Goal: Information Seeking & Learning: Learn about a topic

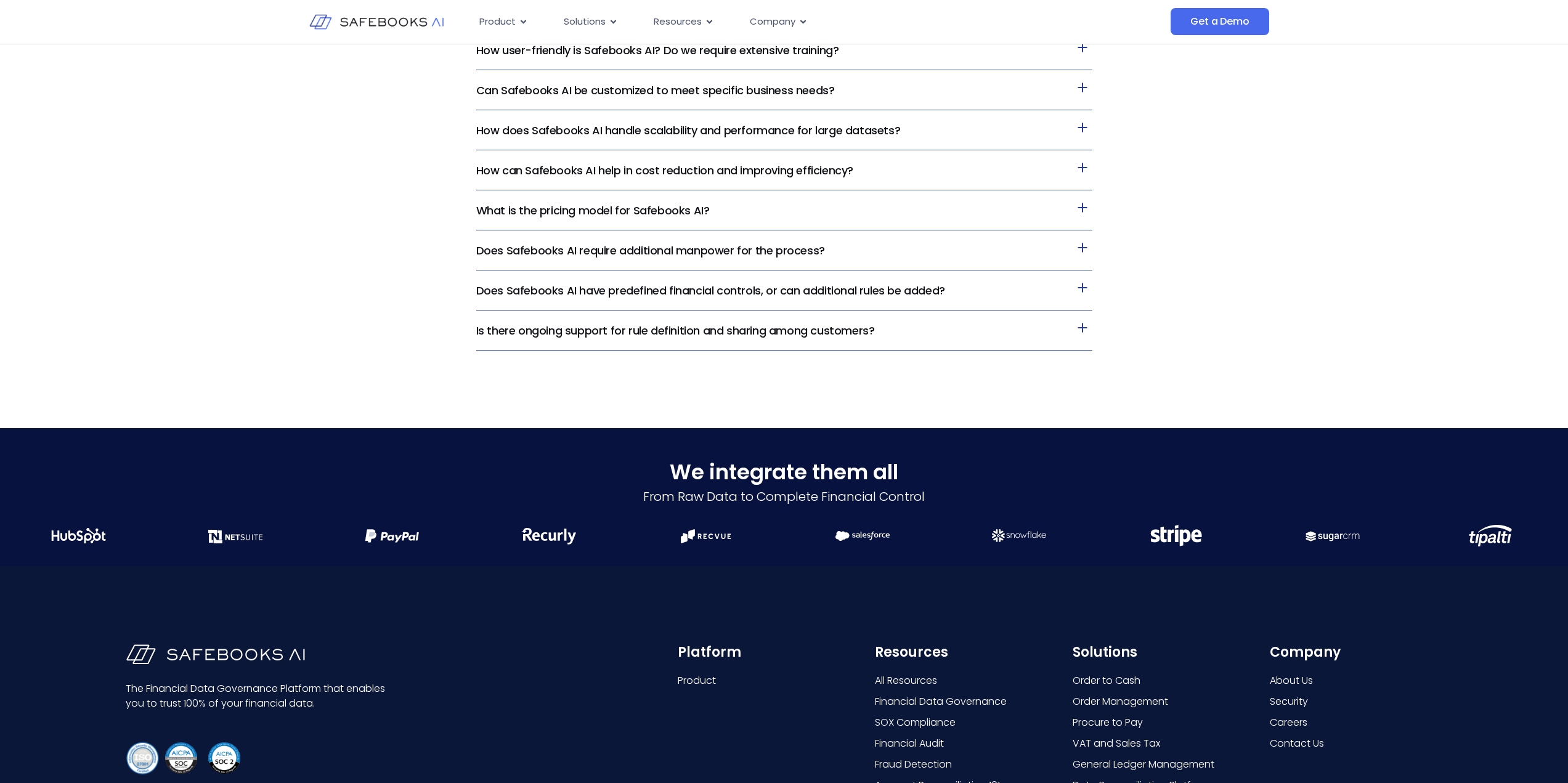
scroll to position [3023, 0]
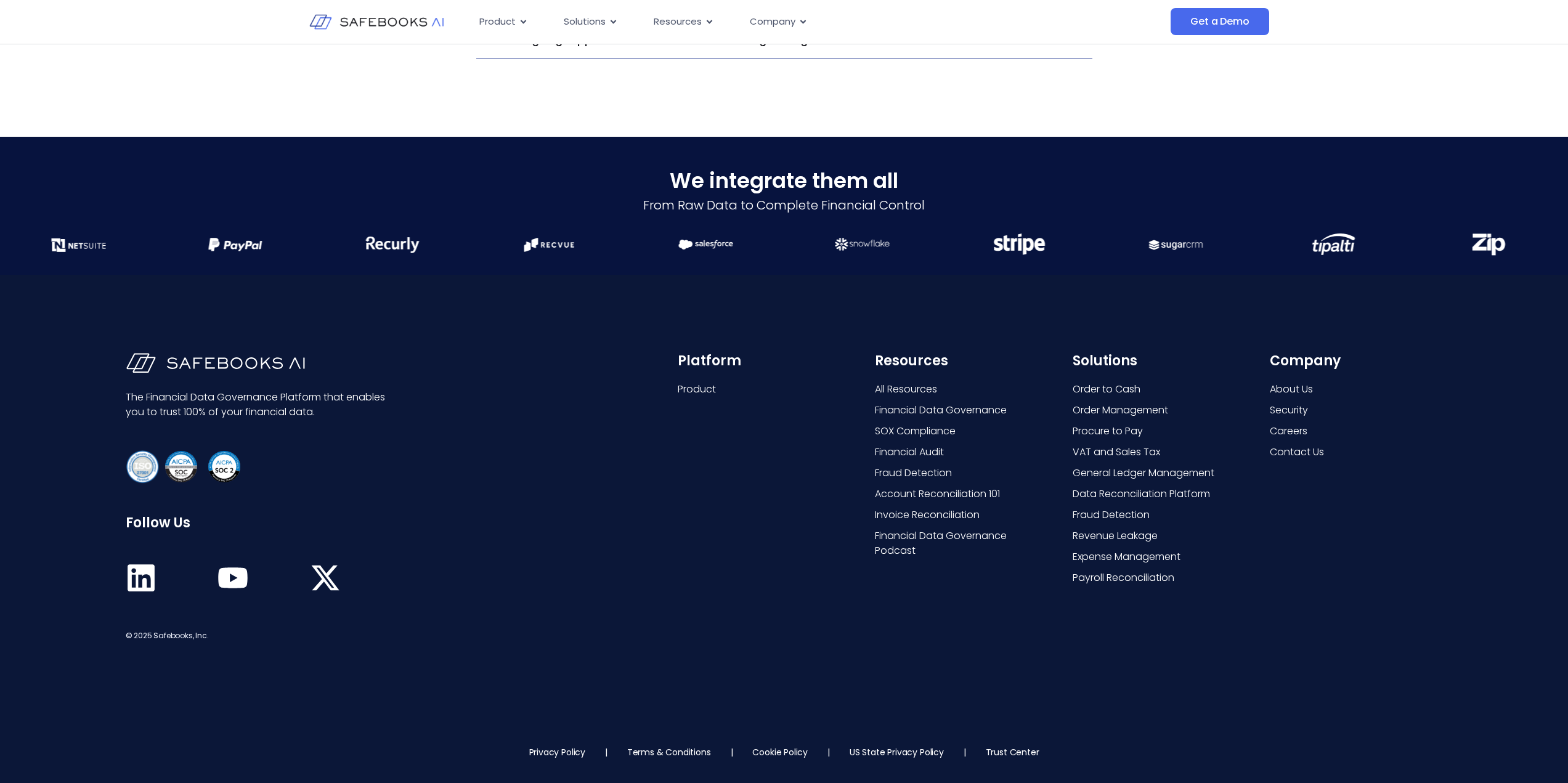
click at [1434, 350] on div "The Financial Data Governance Platform that enables you to trust 100% of your f…" at bounding box center [784, 498] width 1568 height 447
click at [1441, 338] on div "The Financial Data Governance Platform that enables you to trust 100% of your f…" at bounding box center [784, 498] width 1568 height 447
click at [1439, 336] on div "The Financial Data Governance Platform that enables you to trust 100% of your f…" at bounding box center [784, 498] width 1568 height 447
click at [1442, 404] on div "The Financial Data Governance Platform that enables you to trust 100% of your f…" at bounding box center [784, 498] width 1568 height 447
drag, startPoint x: 1497, startPoint y: 446, endPoint x: 1491, endPoint y: 419, distance: 27.7
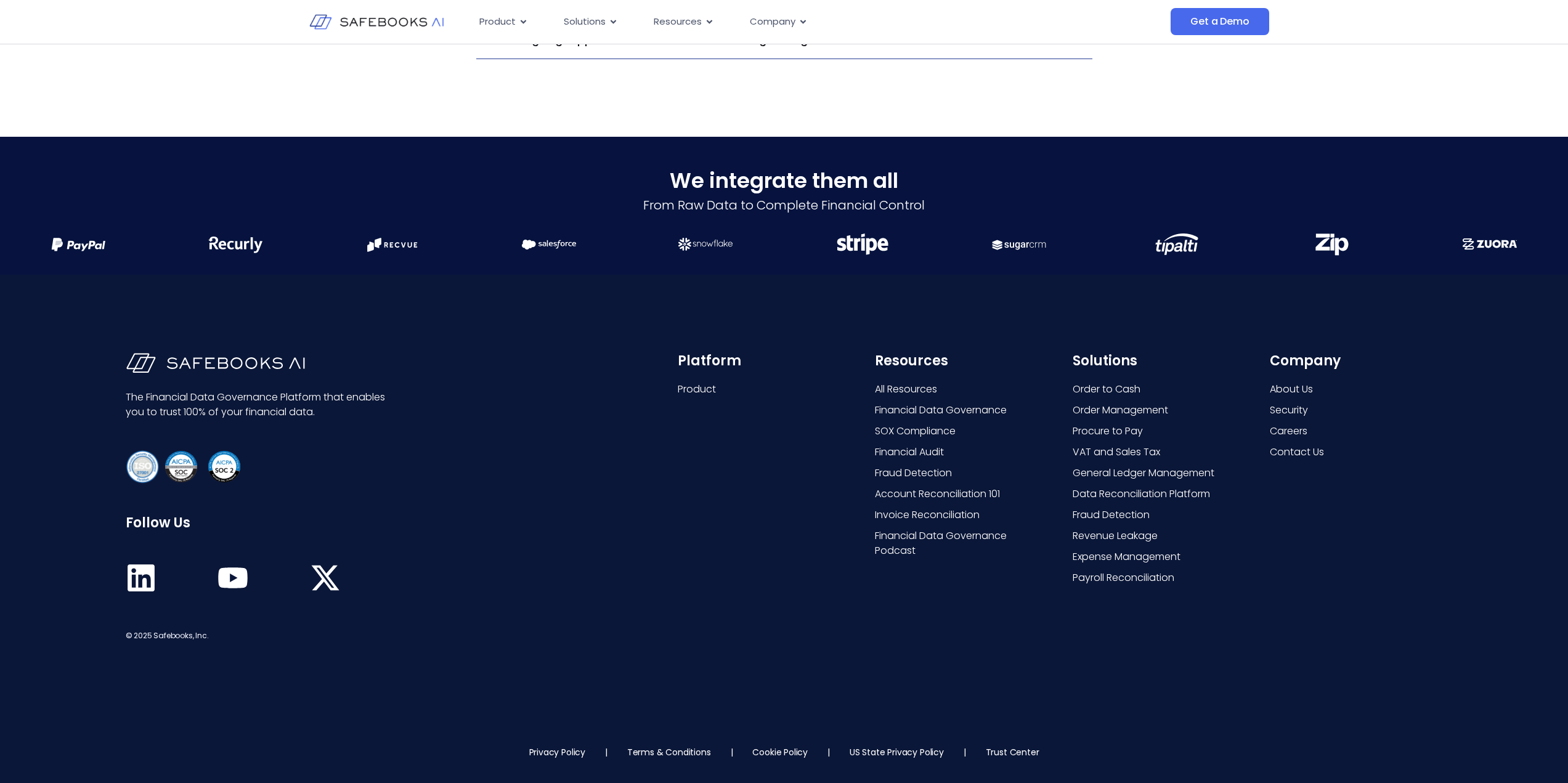
click at [1494, 435] on div "The Financial Data Governance Platform that enables you to trust 100% of your f…" at bounding box center [784, 498] width 1568 height 447
click at [1491, 419] on div "The Financial Data Governance Platform that enables you to trust 100% of your f…" at bounding box center [784, 498] width 1568 height 447
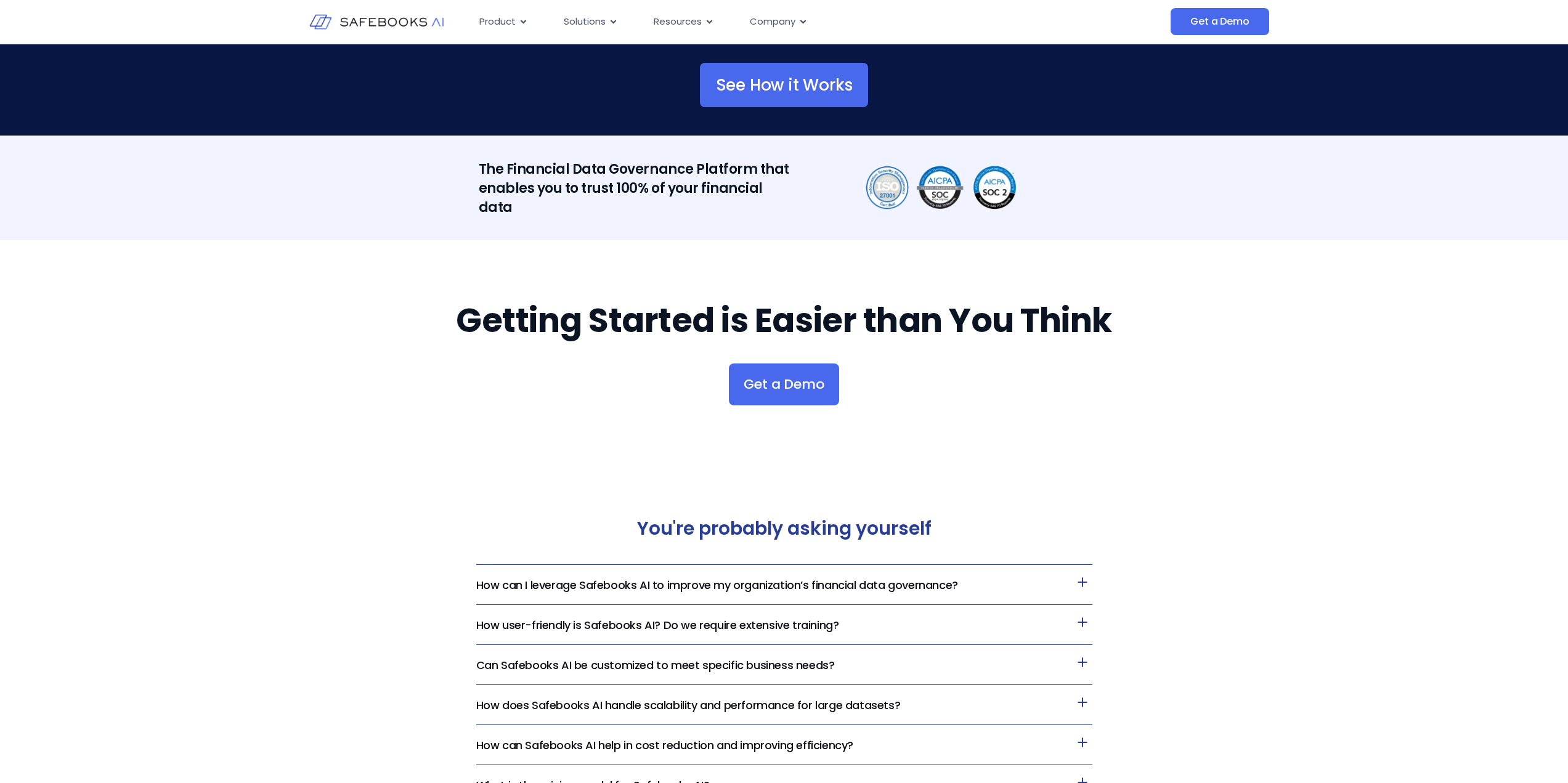
scroll to position [2444, 0]
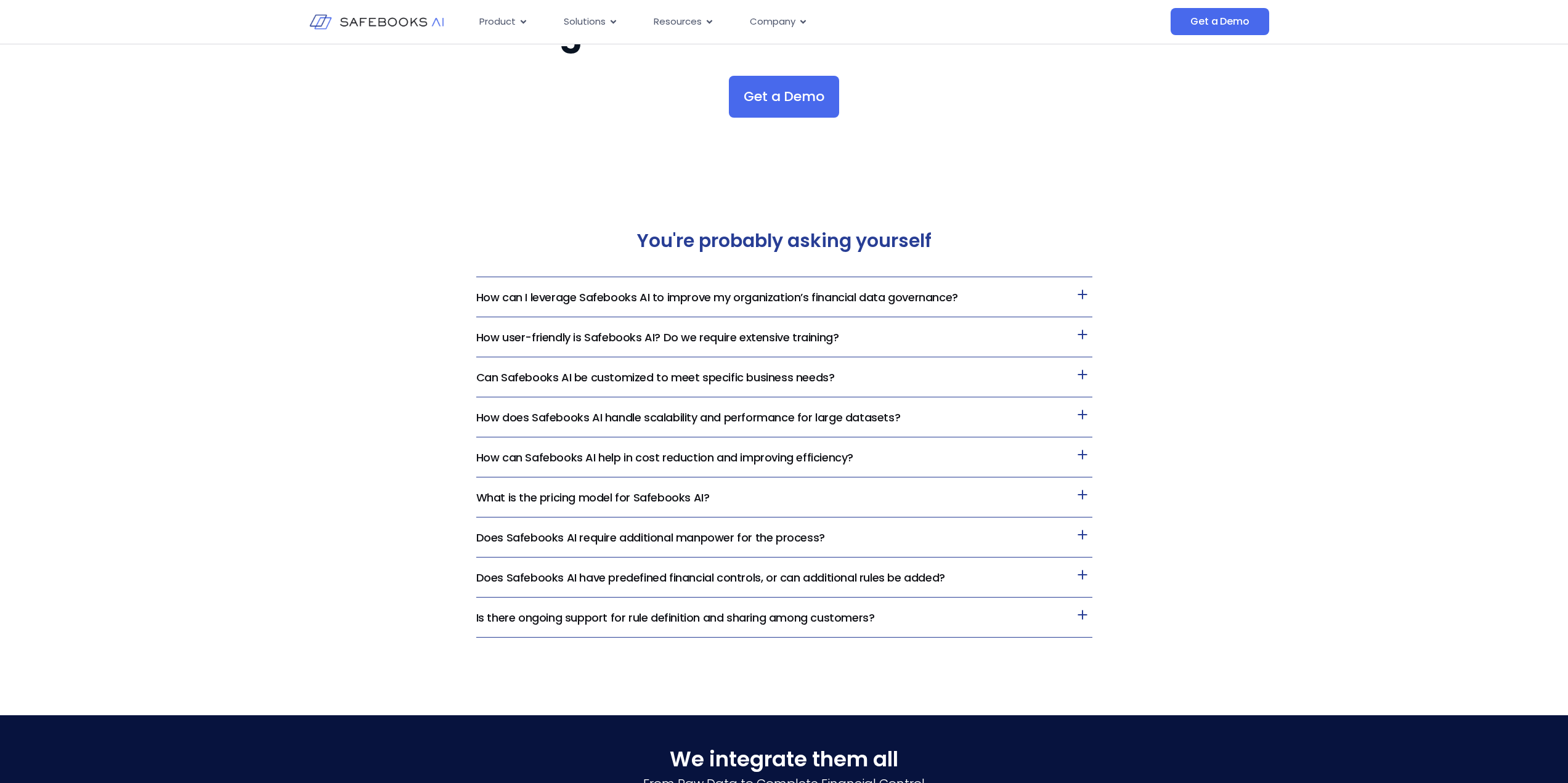
click at [1093, 290] on div "You're probably asking yourself How can I leverage Safebooks AI to improve my o…" at bounding box center [784, 434] width 1568 height 534
click at [1201, 290] on div "You're probably asking yourself How can I leverage Safebooks AI to improve my o…" at bounding box center [784, 434] width 1568 height 534
click at [1219, 283] on div "You're probably asking yourself How can I leverage Safebooks AI to improve my o…" at bounding box center [784, 434] width 1568 height 534
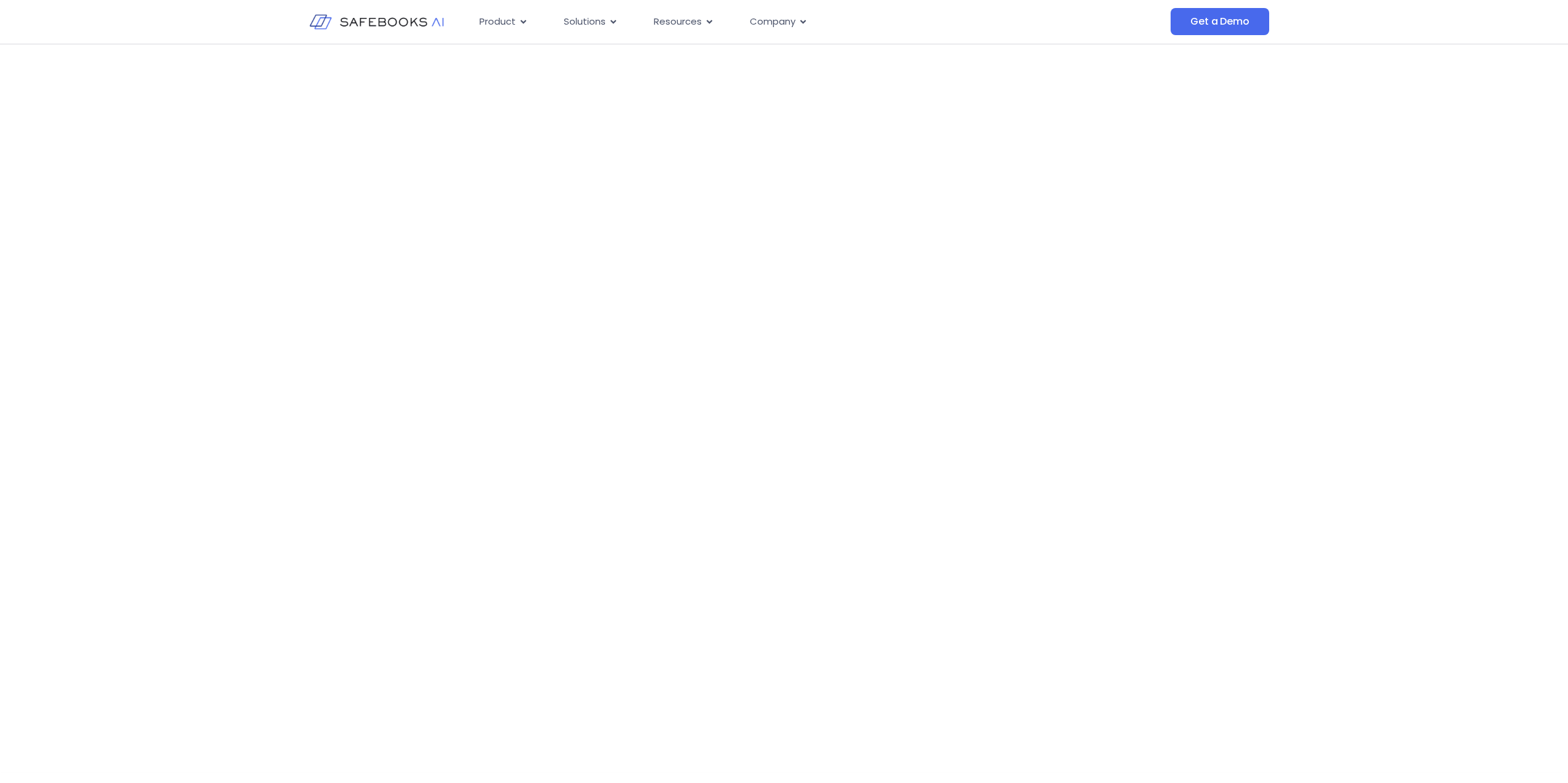
scroll to position [0, 0]
click at [811, 461] on h3 "Trusted by leading companies" at bounding box center [784, 455] width 1568 height 25
click at [804, 494] on img at bounding box center [783, 490] width 58 height 23
click at [896, 505] on div "Trusted by leading companies" at bounding box center [784, 481] width 1568 height 125
click at [921, 482] on div at bounding box center [1021, 492] width 225 height 27
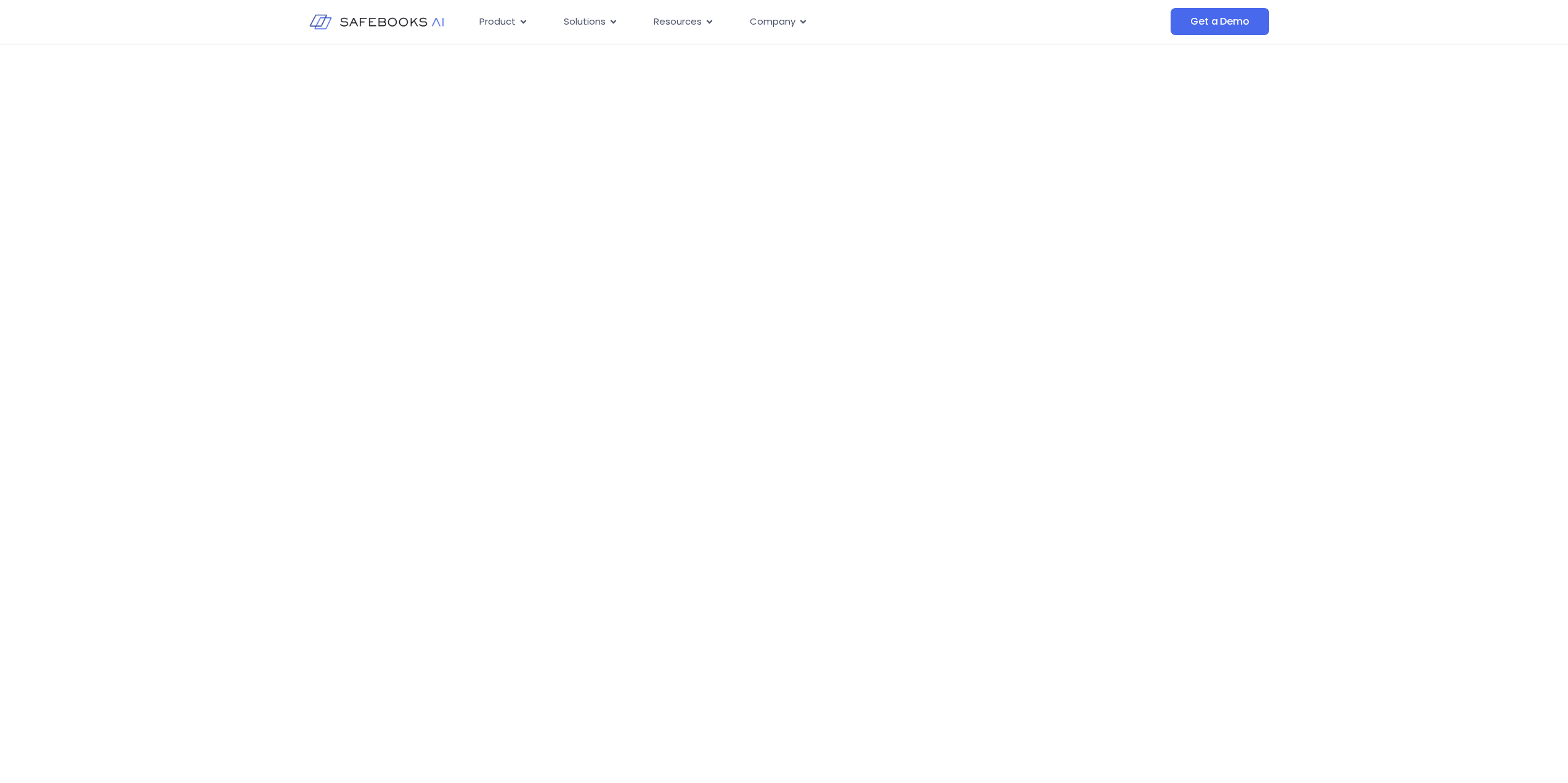
drag, startPoint x: 920, startPoint y: 460, endPoint x: 640, endPoint y: 451, distance: 280.1
click at [640, 451] on h3 "Trusted by leading companies" at bounding box center [784, 455] width 1568 height 25
click at [906, 458] on h3 "Trusted by leading companies" at bounding box center [784, 455] width 1568 height 25
drag, startPoint x: 896, startPoint y: 452, endPoint x: 815, endPoint y: 451, distance: 81.0
click at [815, 451] on h3 "Trusted by leading companies" at bounding box center [784, 455] width 1568 height 25
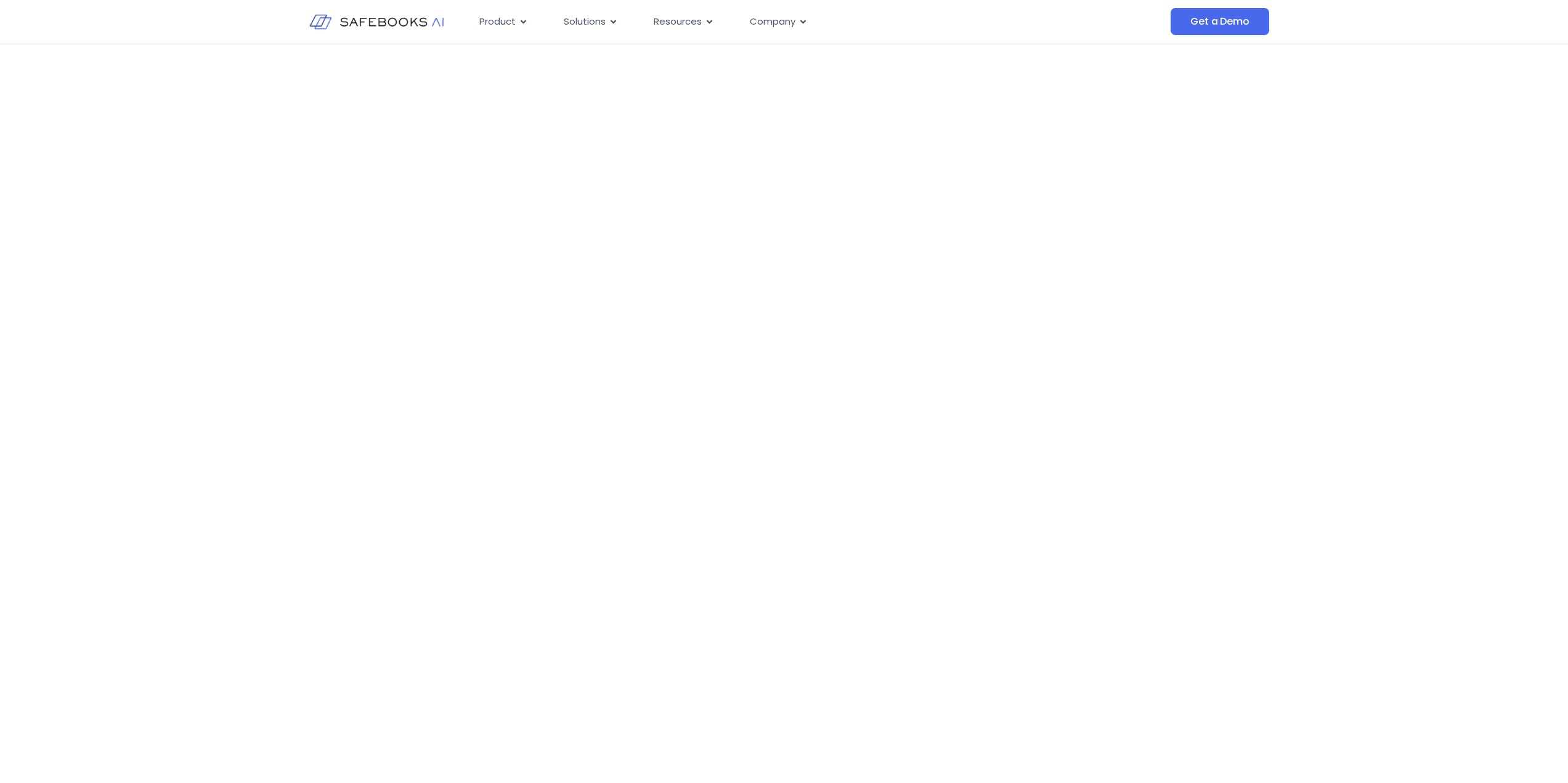
click at [815, 451] on h3 "Trusted by leading companies" at bounding box center [784, 455] width 1568 height 25
drag, startPoint x: 895, startPoint y: 454, endPoint x: 814, endPoint y: 453, distance: 81.0
click at [814, 453] on h3 "Trusted by leading companies" at bounding box center [784, 455] width 1568 height 25
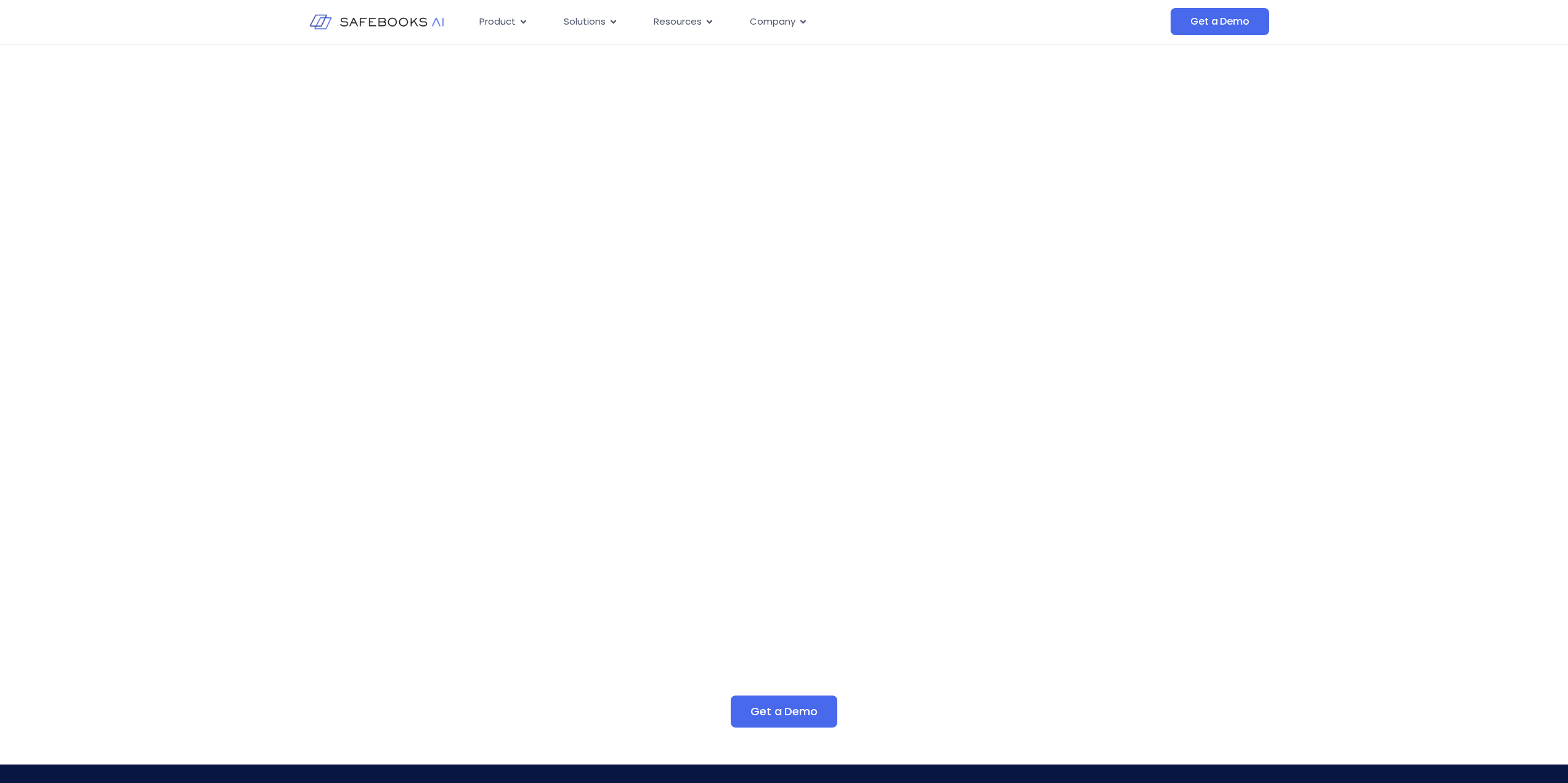
scroll to position [143, 0]
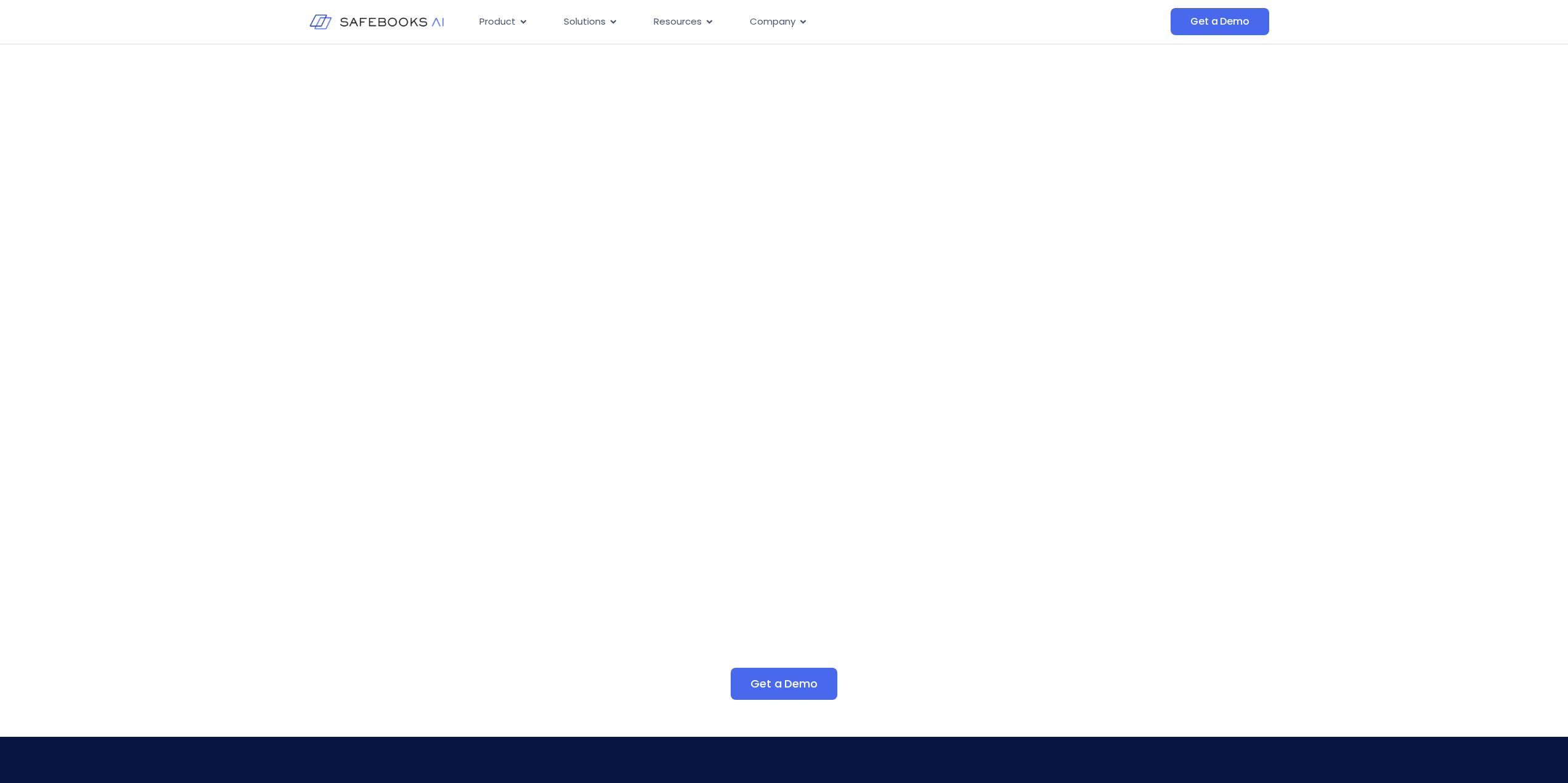
click at [1208, 333] on div "Trusted by leading companies" at bounding box center [784, 336] width 1568 height 125
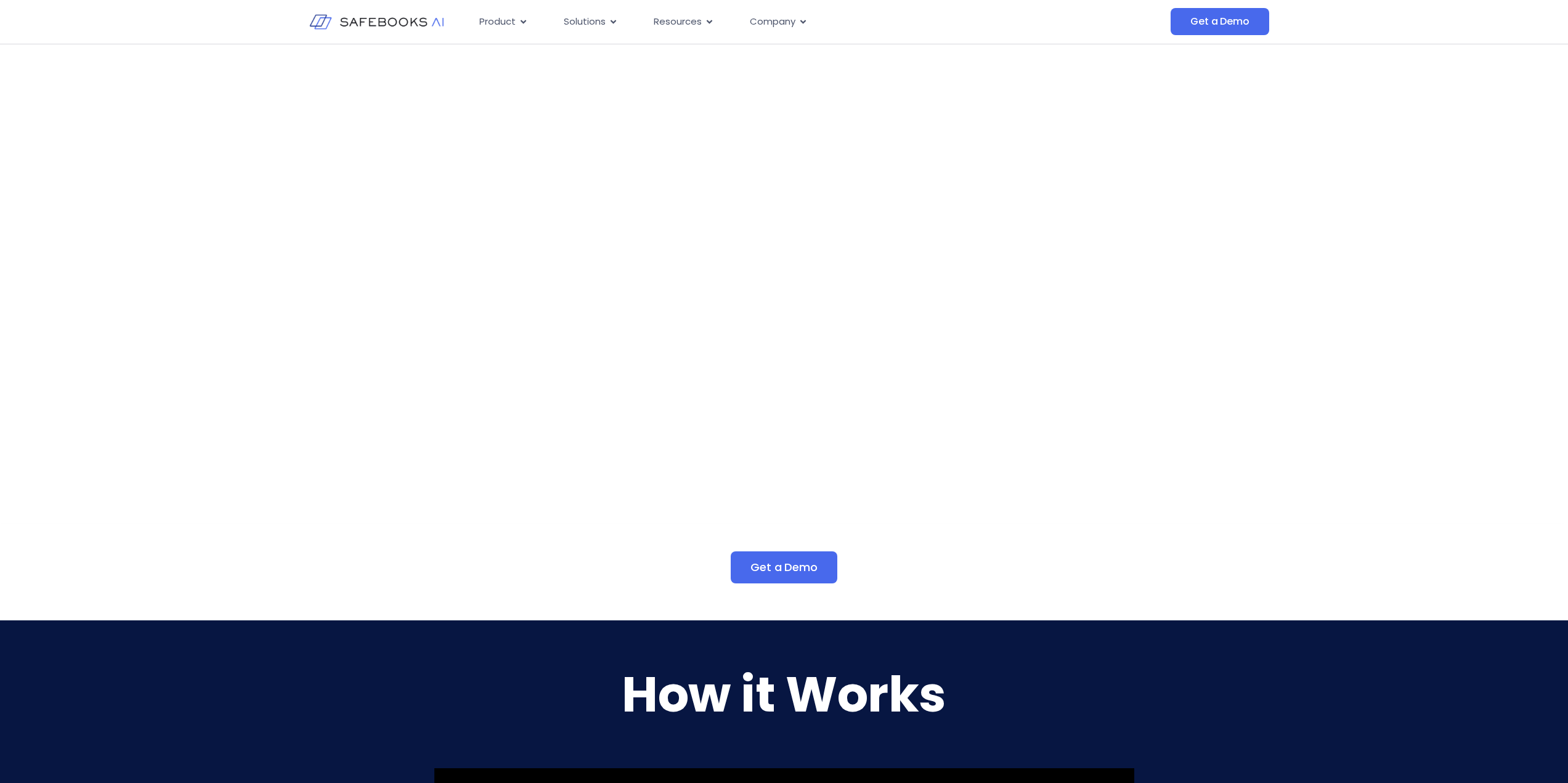
scroll to position [288, 0]
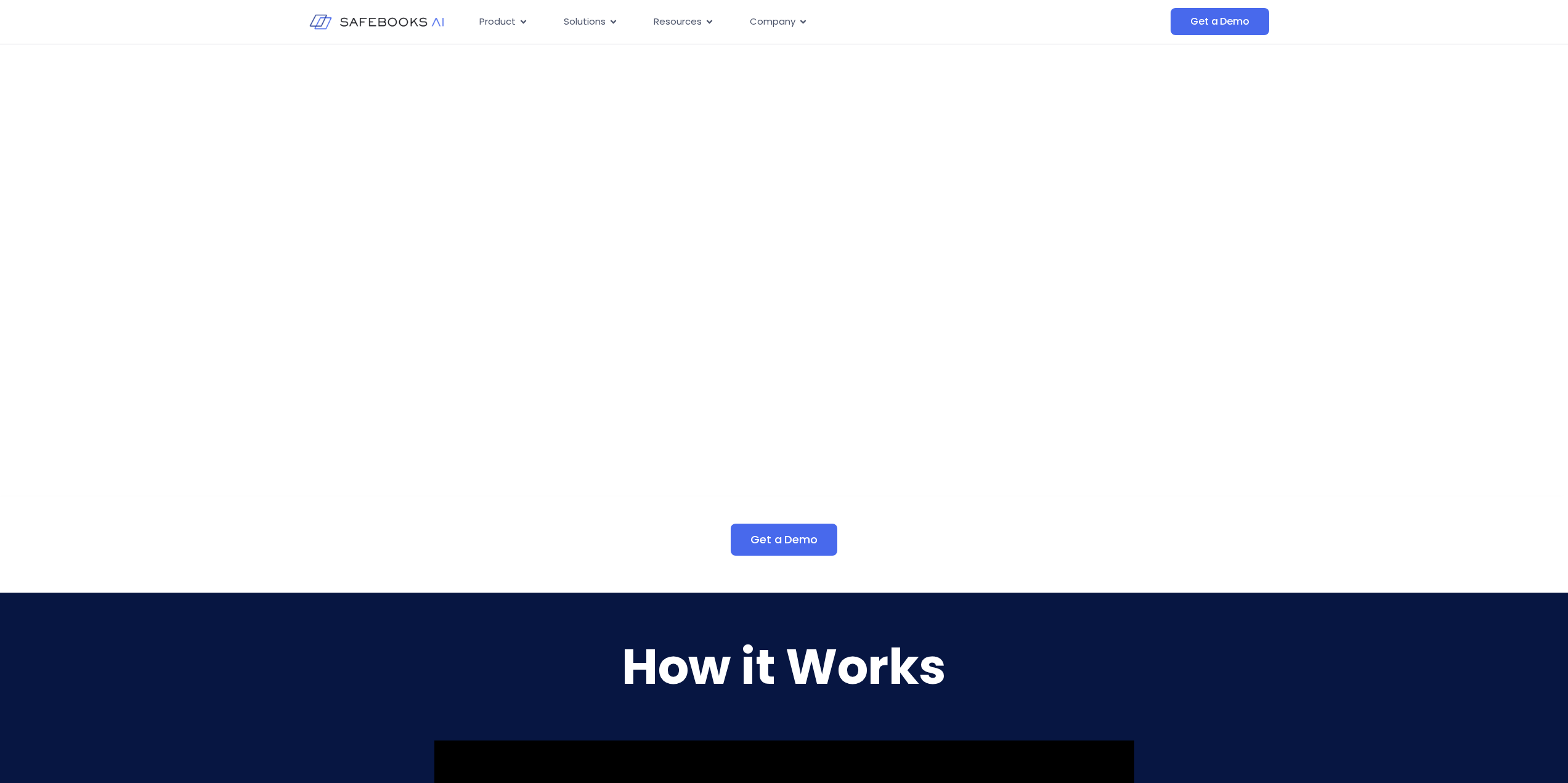
drag, startPoint x: 1093, startPoint y: 290, endPoint x: 480, endPoint y: 281, distance: 613.1
click at [984, 325] on h2 "Your Critical Business Processes Covered​​" at bounding box center [784, 309] width 507 height 35
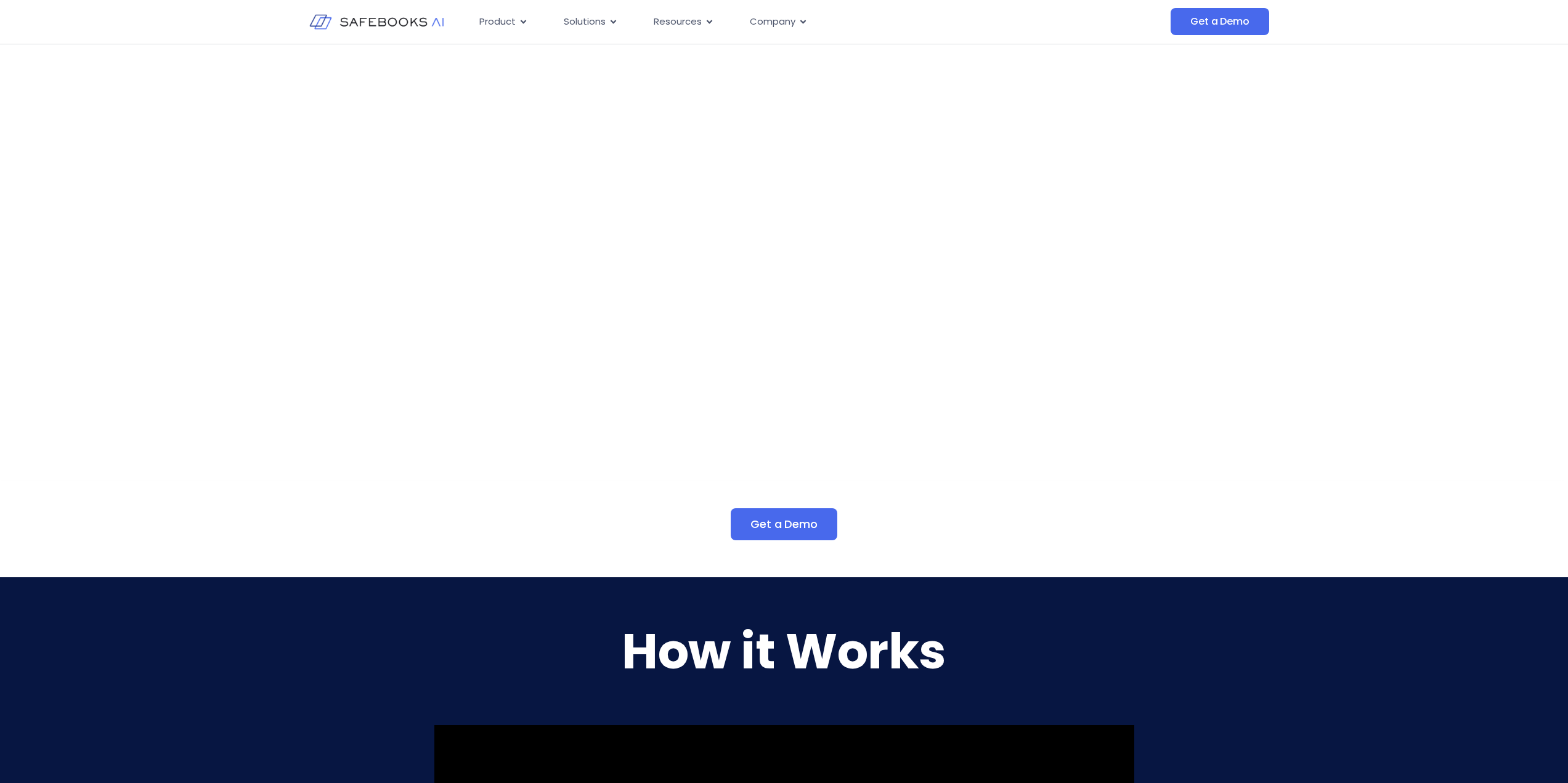
scroll to position [0, 0]
